Goal: Check status: Check status

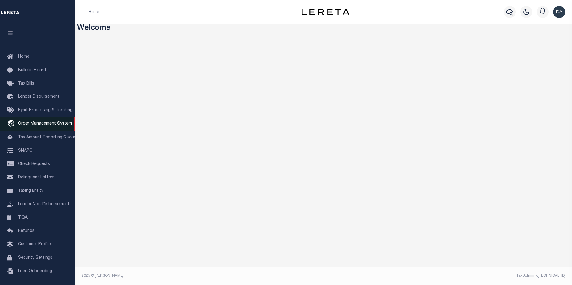
click at [28, 126] on span "Order Management System" at bounding box center [45, 124] width 54 height 4
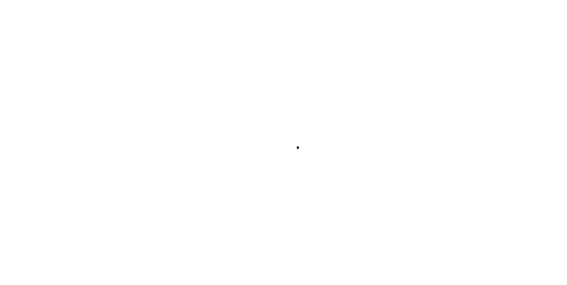
scroll to position [6, 0]
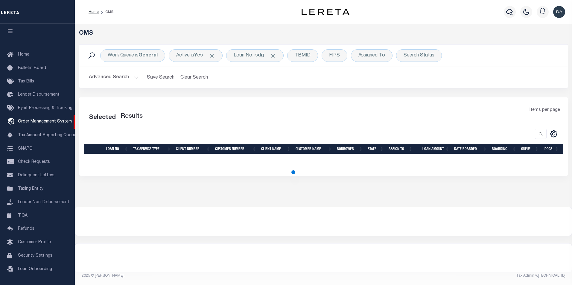
select select "200"
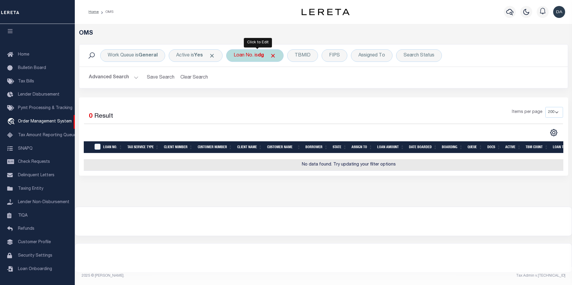
click at [245, 53] on div "Loan No. is dg" at bounding box center [254, 55] width 57 height 13
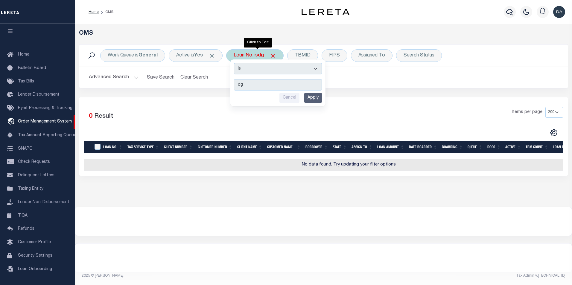
click at [246, 71] on select "Is Contains" at bounding box center [278, 68] width 88 height 11
select select "c"
click at [236, 63] on select "Is Contains" at bounding box center [278, 68] width 88 height 11
click at [311, 95] on input "Apply" at bounding box center [313, 98] width 18 height 10
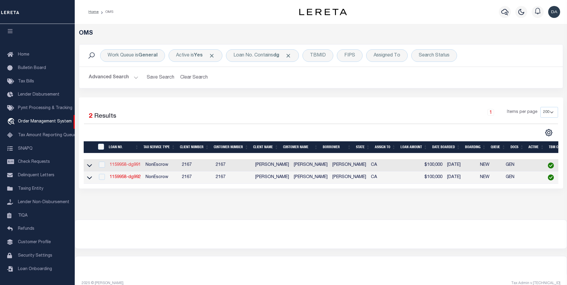
click at [131, 166] on link "1159958-dg991" at bounding box center [125, 165] width 31 height 4
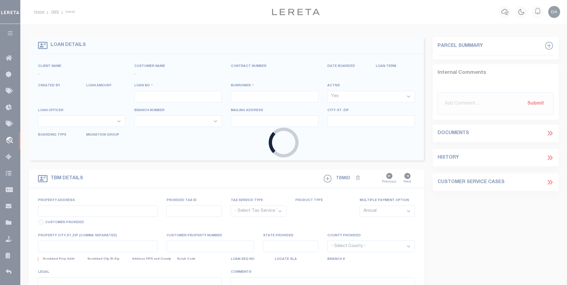
type input "1159958-dg991"
type input "david M garcia"
select select
type input "91007"
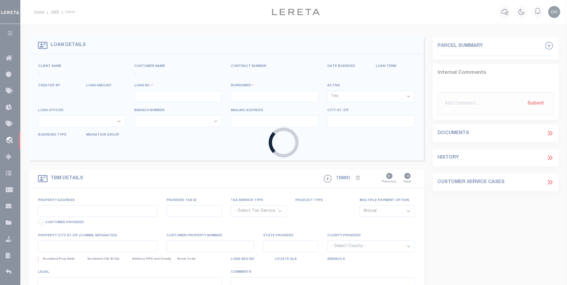
type input "05/09/2025"
select select "10"
select select "NonEscrow"
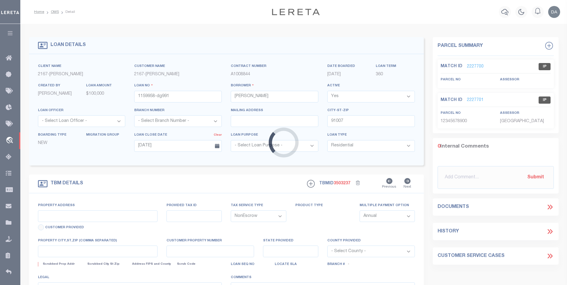
type input "785 SUNSET BLVD"
select select
type input "ARCADIA CA 91007"
type input "CA"
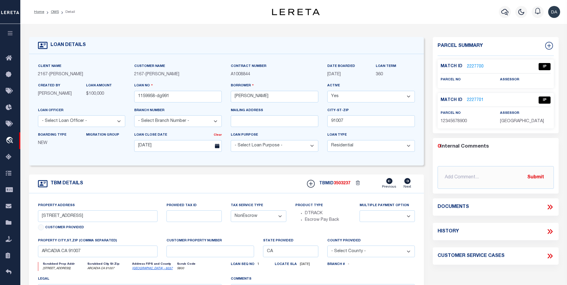
click at [550, 207] on icon at bounding box center [551, 207] width 8 height 8
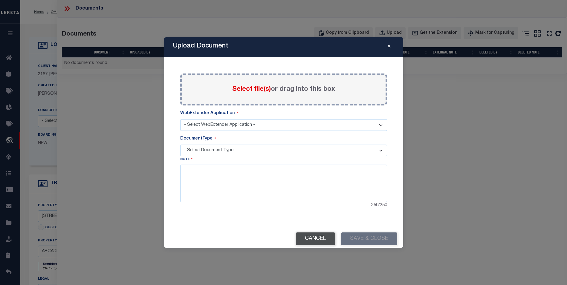
click at [322, 241] on button "Cancel" at bounding box center [315, 239] width 39 height 13
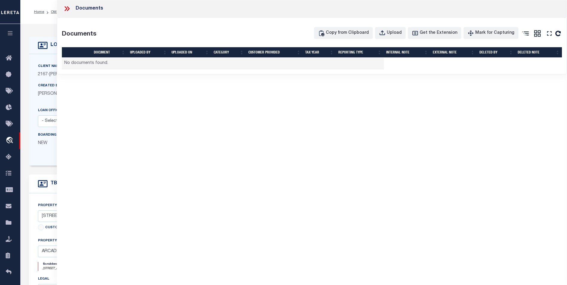
click at [317, 238] on div "Documents Documents Copy from Clipboard Upload Get the Extension Mark for Captu…" at bounding box center [312, 134] width 511 height 269
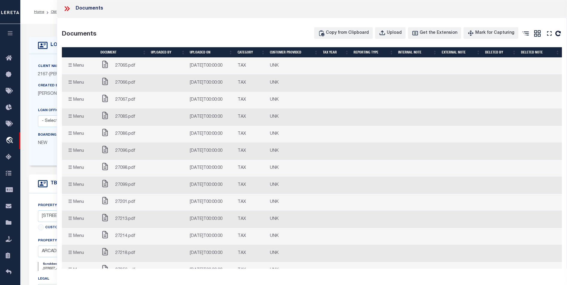
click at [70, 7] on icon at bounding box center [67, 9] width 8 height 8
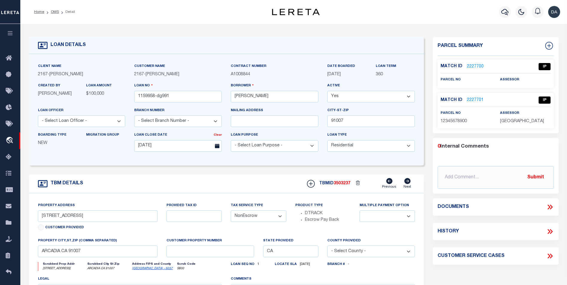
click at [10, 33] on icon "button" at bounding box center [10, 33] width 7 height 5
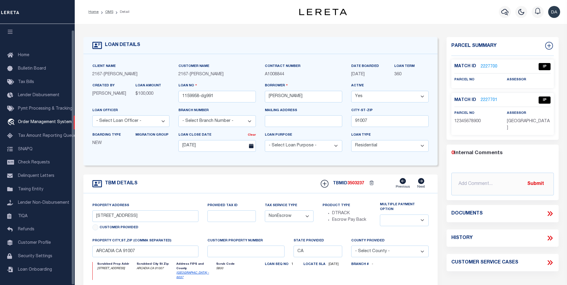
scroll to position [6, 0]
click at [28, 106] on span "Pymt Processing & Tracking" at bounding box center [45, 108] width 54 height 4
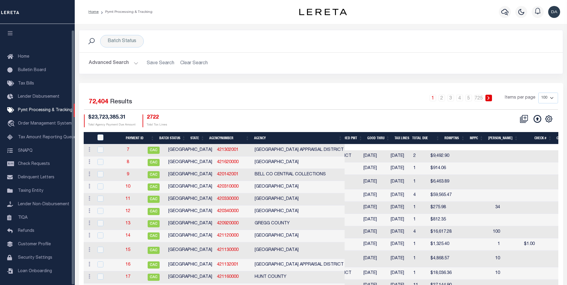
scroll to position [6, 0]
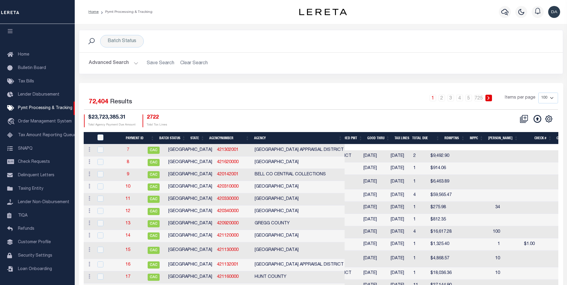
click at [129, 151] on link "7" at bounding box center [128, 150] width 2 height 4
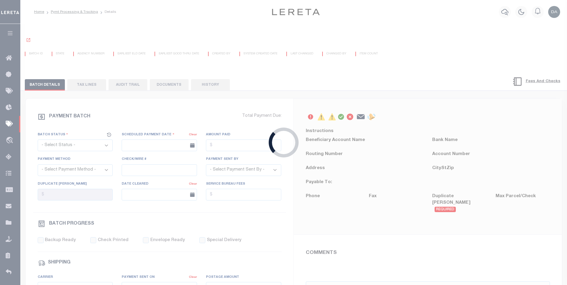
select select "CAC"
type input "[DATE]"
type input "$9,492.9"
select select "CHK"
type input "5006"
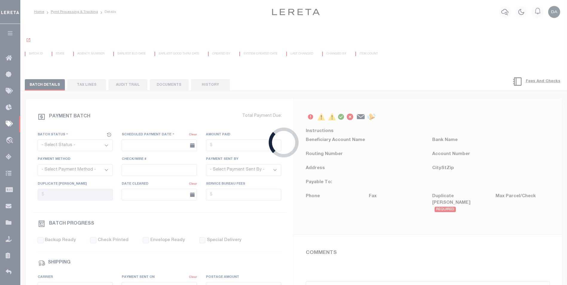
select select
select select "FDX"
type input "[DATE]"
type input "771639700214"
type input "[PERSON_NAME]"
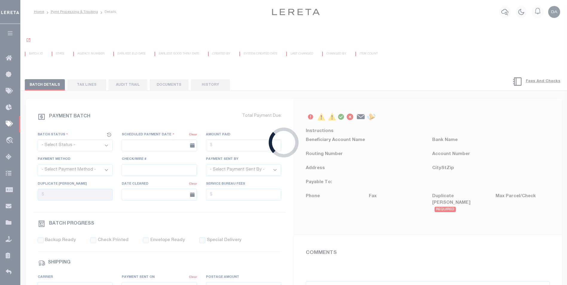
select select "PAP"
type input "[DATE]"
select select "37"
radio input "true"
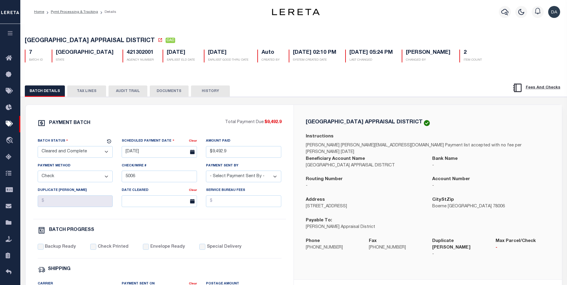
click at [167, 92] on button "DOCUMENTS" at bounding box center [169, 91] width 39 height 11
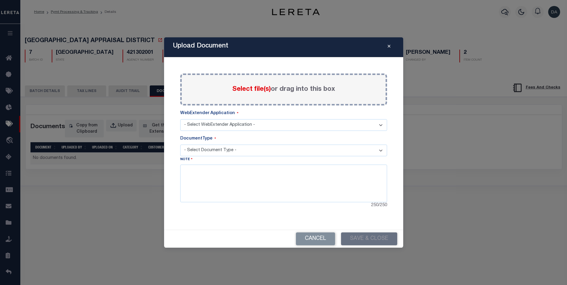
click at [390, 47] on icon "Close" at bounding box center [389, 46] width 3 height 4
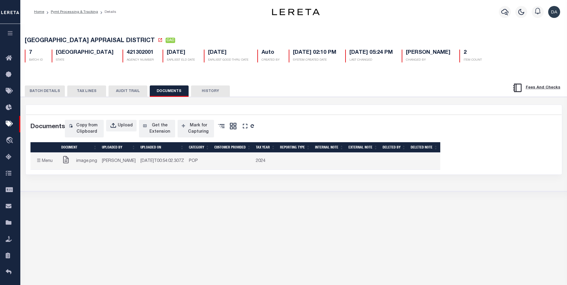
drag, startPoint x: 138, startPoint y: 179, endPoint x: 108, endPoint y: 166, distance: 32.5
drag, startPoint x: 108, startPoint y: 166, endPoint x: 92, endPoint y: 161, distance: 17.1
click at [92, 161] on span "image.png" at bounding box center [86, 161] width 21 height 7
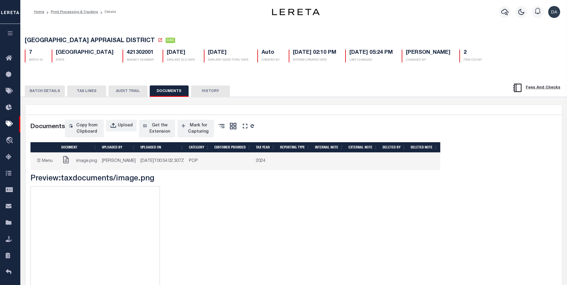
click at [79, 92] on button "TAX LINES" at bounding box center [86, 91] width 39 height 11
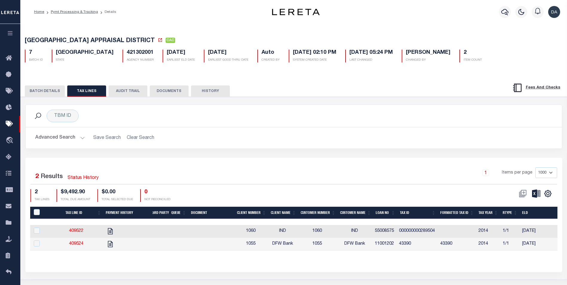
click at [146, 160] on div "Selected 2 Results Status History 1 Items per page 1000 2500 5000 10000 2 TAX L…" at bounding box center [293, 215] width 537 height 114
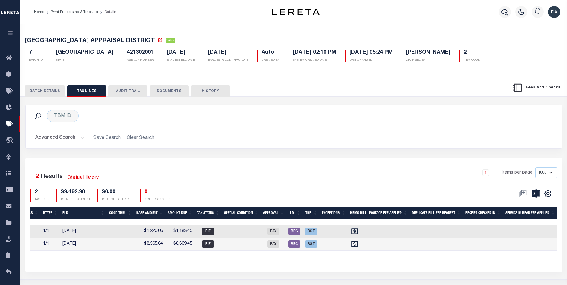
scroll to position [0, 326]
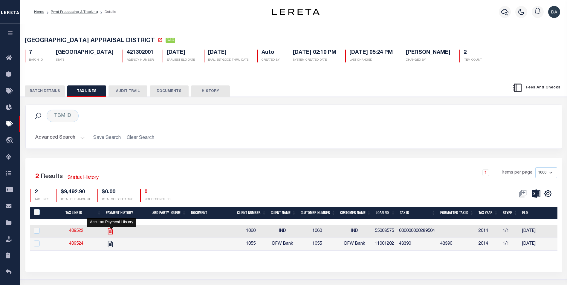
click at [111, 235] on icon "" at bounding box center [110, 232] width 8 height 8
checkbox input "true"
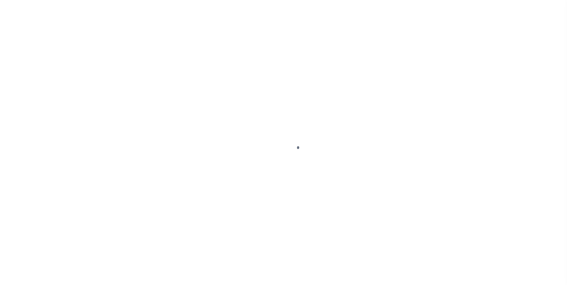
select select "CAC"
select select "CHK"
select select "FDX"
select select "PAP"
select select "37"
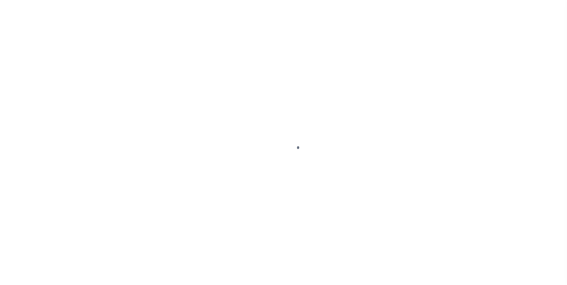
scroll to position [6, 0]
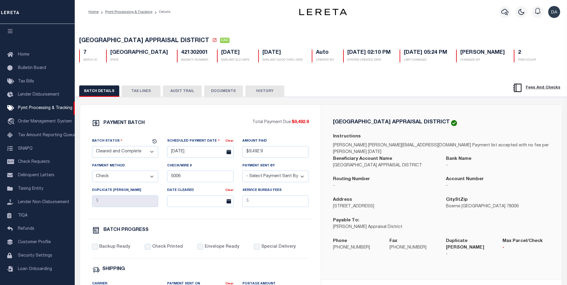
click at [138, 94] on button "TAX LINES" at bounding box center [141, 91] width 39 height 11
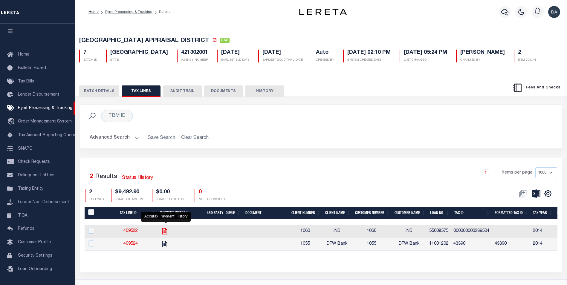
click at [167, 232] on icon "" at bounding box center [164, 231] width 5 height 6
checkbox input "true"
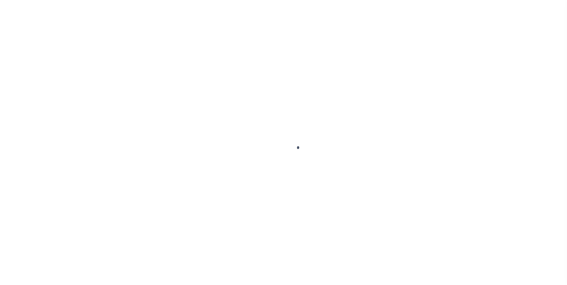
select select "CAC"
select select "CHK"
select select "FDX"
select select "PAP"
select select "37"
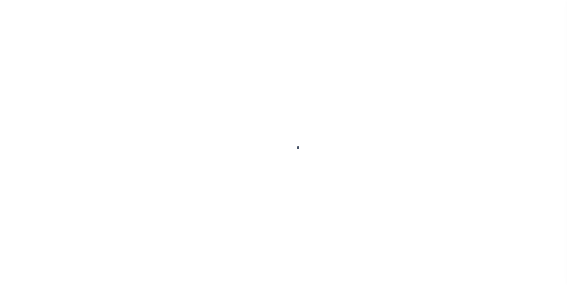
scroll to position [6, 0]
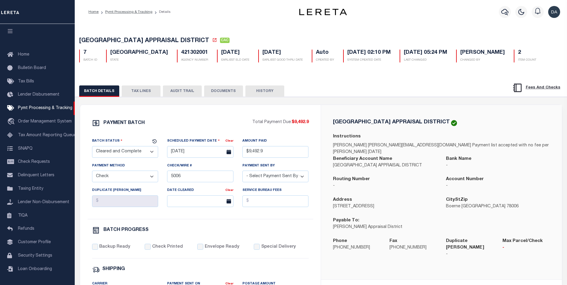
click at [254, 92] on button "HISTORY" at bounding box center [265, 91] width 39 height 11
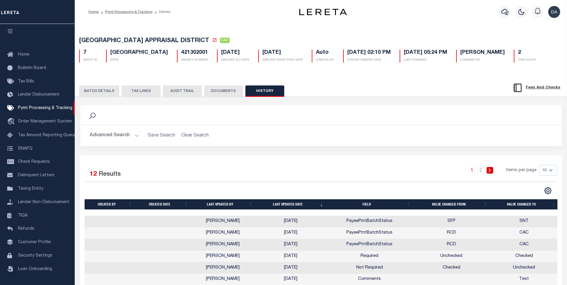
click at [135, 93] on button "TAX LINES" at bounding box center [141, 91] width 39 height 11
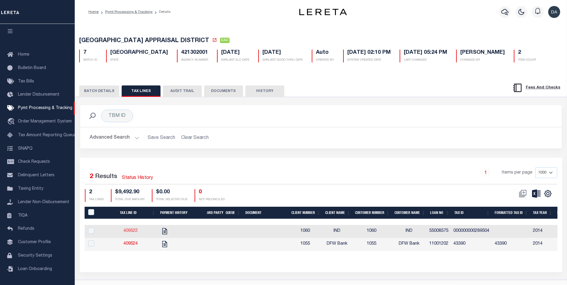
click at [127, 233] on link "409522" at bounding box center [131, 231] width 14 height 4
checkbox input "true"
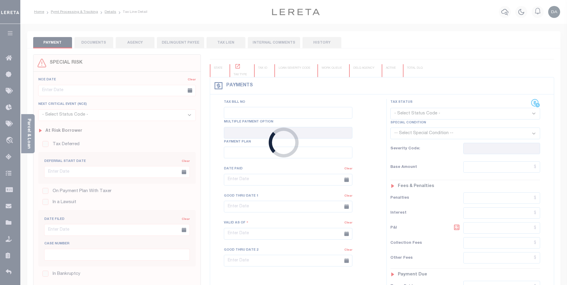
type input "10/31/2014"
type input "10/12/2017"
type input "$1,220.05"
type input "$0"
type input "$1,183.45"
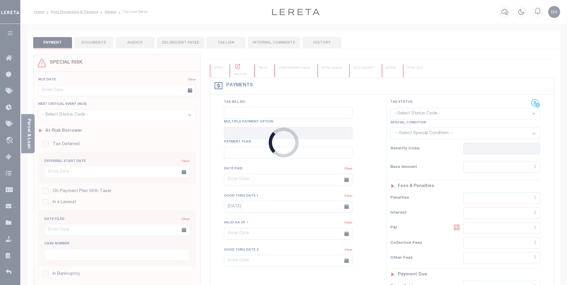
type input "$0"
select select "PIF"
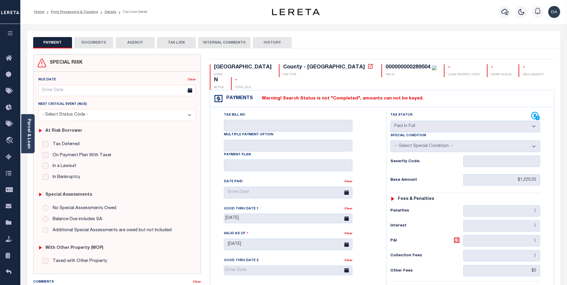
click at [93, 45] on button "DOCUMENTS" at bounding box center [93, 42] width 39 height 11
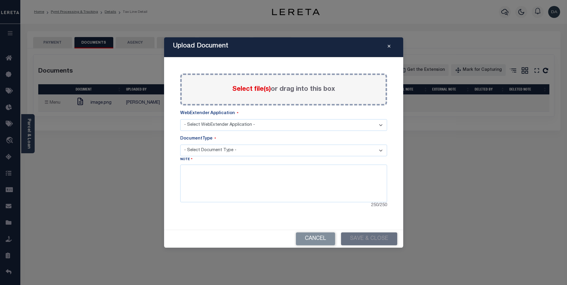
click at [175, 229] on div "Upload Document Paste copied image or file into this box Select file(s) or drag…" at bounding box center [283, 142] width 239 height 211
click at [389, 45] on icon "Close" at bounding box center [389, 46] width 3 height 4
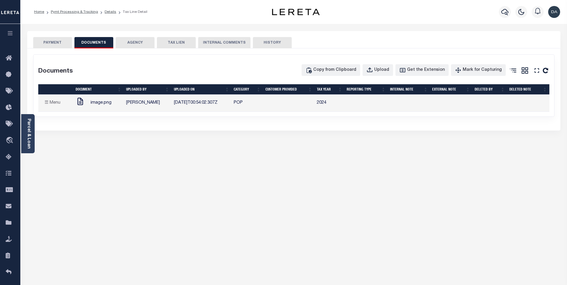
click at [103, 100] on div "image.png" at bounding box center [99, 103] width 46 height 12
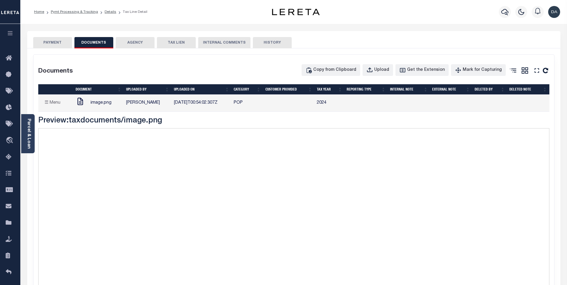
click at [119, 107] on div "image.png" at bounding box center [99, 103] width 46 height 12
click at [138, 64] on div "Documents Copy from Clipboard Upload Get the Extension Mark for Capturing Got i…" at bounding box center [294, 185] width 521 height 261
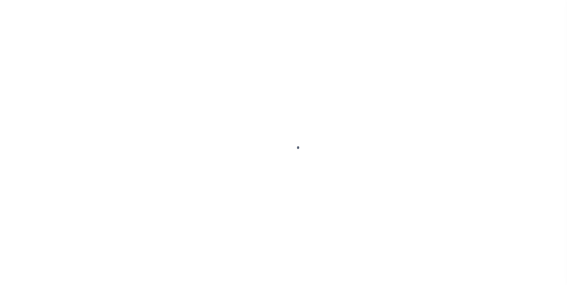
select select "SFP"
select select "CCK"
select select "FDX"
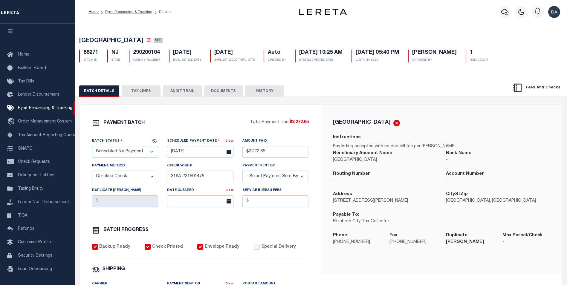
click at [143, 91] on button "TAX LINES" at bounding box center [141, 91] width 39 height 11
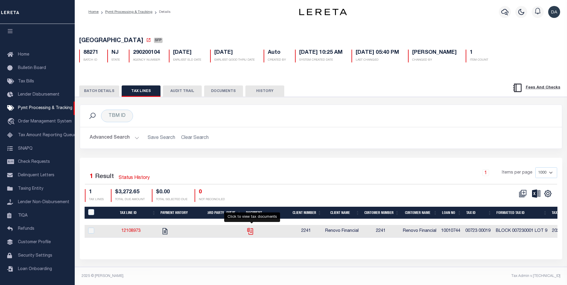
click at [252, 232] on icon "" at bounding box center [250, 232] width 8 height 8
checkbox input "true"
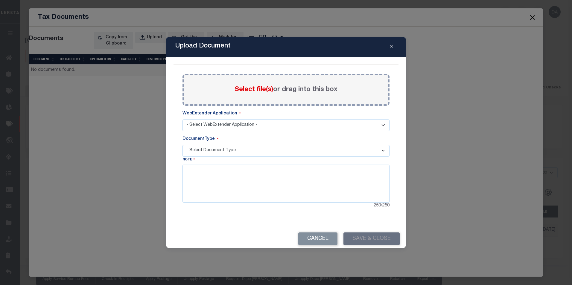
click at [391, 46] on icon "Close" at bounding box center [391, 46] width 3 height 4
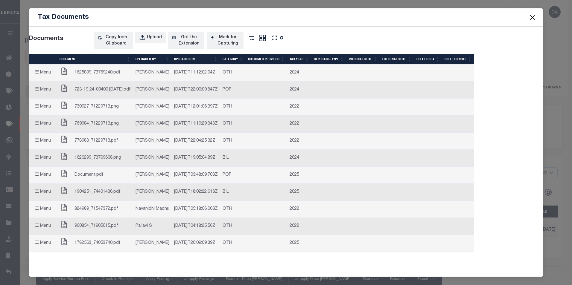
click at [115, 70] on span "1625899_73769240.pdf" at bounding box center [97, 73] width 46 height 7
click at [268, 19] on div "Tax Documents" at bounding box center [286, 17] width 515 height 18
click at [436, 20] on div "Tax Documents" at bounding box center [286, 17] width 515 height 18
click at [532, 17] on button "Close" at bounding box center [532, 17] width 8 height 8
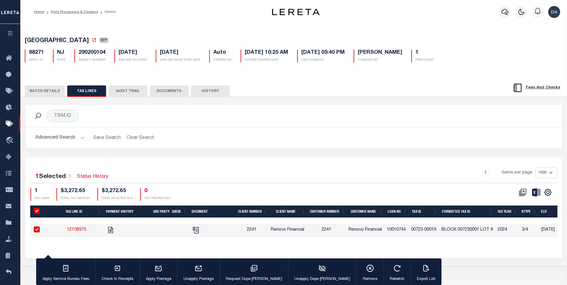
click at [8, 34] on icon "button" at bounding box center [10, 33] width 7 height 5
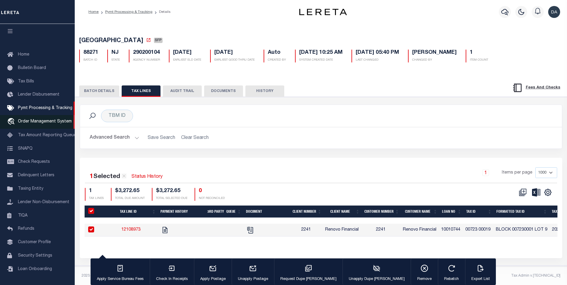
click at [39, 121] on span "Order Management System" at bounding box center [45, 122] width 54 height 4
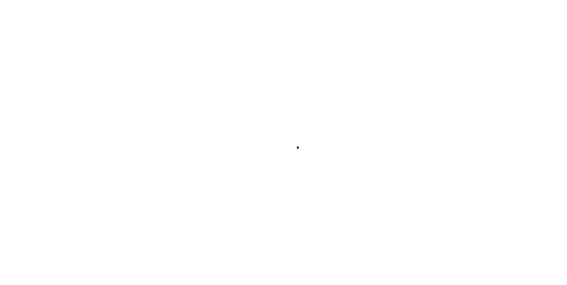
scroll to position [6, 0]
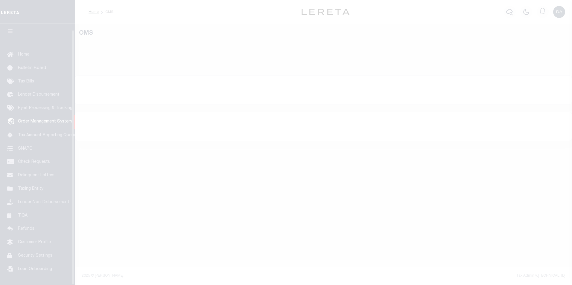
select select "200"
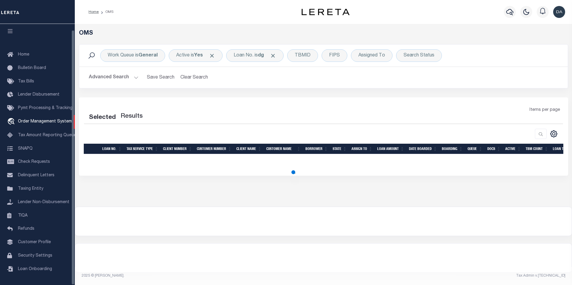
select select "200"
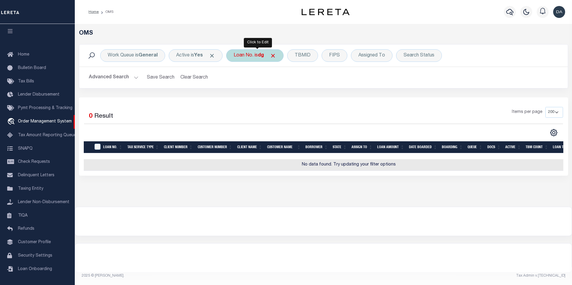
click at [249, 58] on div "Loan No. is dg" at bounding box center [254, 55] width 57 height 13
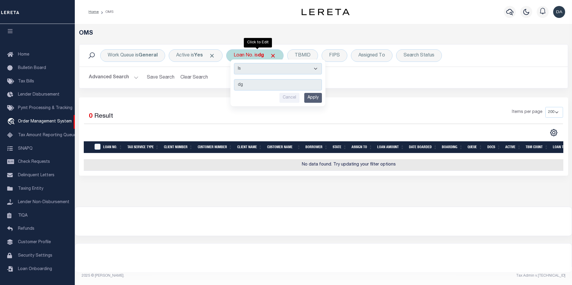
click at [250, 66] on select "Is Contains" at bounding box center [278, 68] width 88 height 11
select select "c"
click at [236, 63] on select "Is Contains" at bounding box center [278, 68] width 88 height 11
click at [316, 100] on input "Apply" at bounding box center [313, 98] width 18 height 10
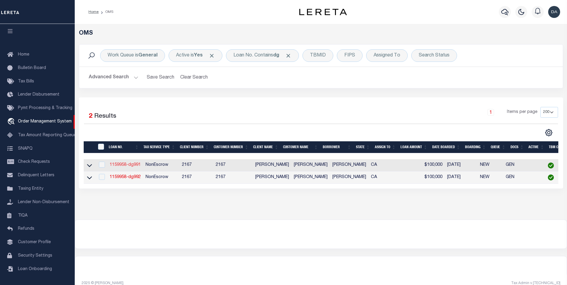
click at [124, 167] on link "1159958-dg991" at bounding box center [125, 165] width 31 height 4
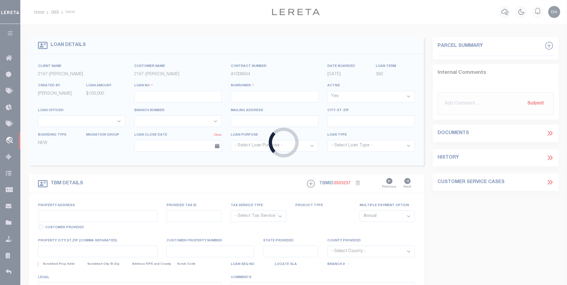
type input "1159958-dg991"
type input "[PERSON_NAME]"
select select
type input "91007"
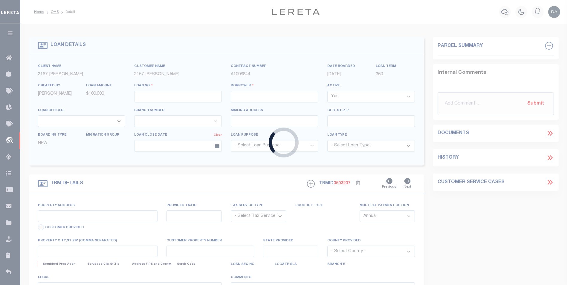
type input "[DATE]"
select select "10"
select select "NonEscrow"
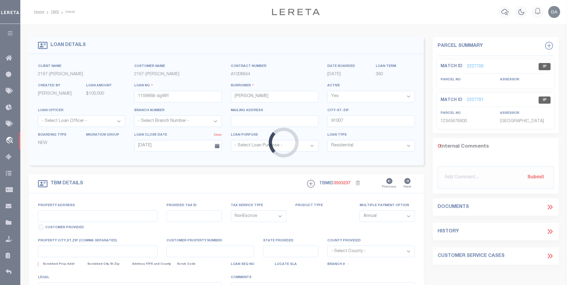
type input "[STREET_ADDRESS]"
select select
type input "ARCADIA CA 91007"
type input "CA"
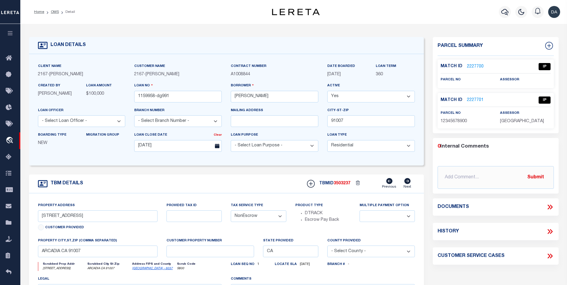
click at [550, 210] on icon at bounding box center [551, 207] width 8 height 8
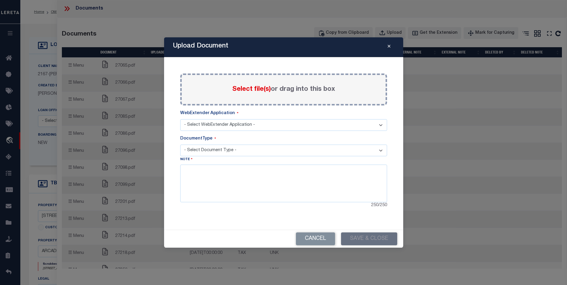
click at [391, 47] on button "Close" at bounding box center [389, 47] width 10 height 7
